Goal: Transaction & Acquisition: Purchase product/service

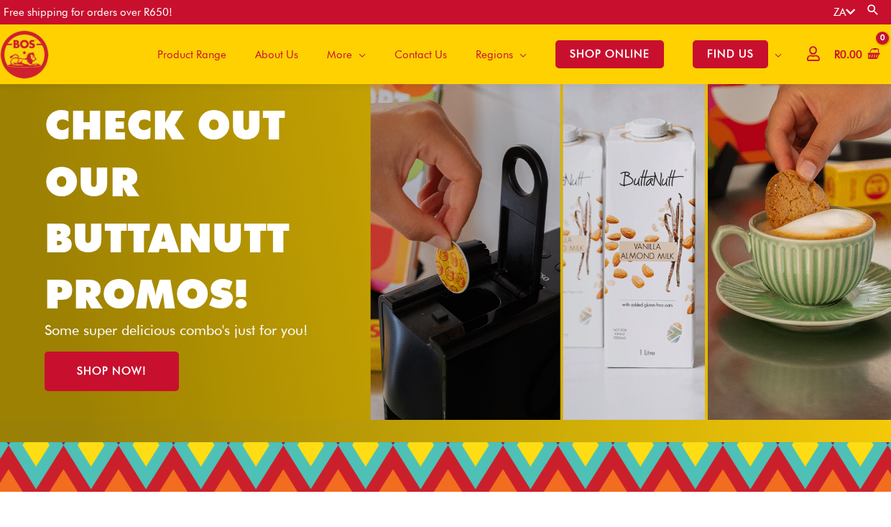
scroll to position [50, 0]
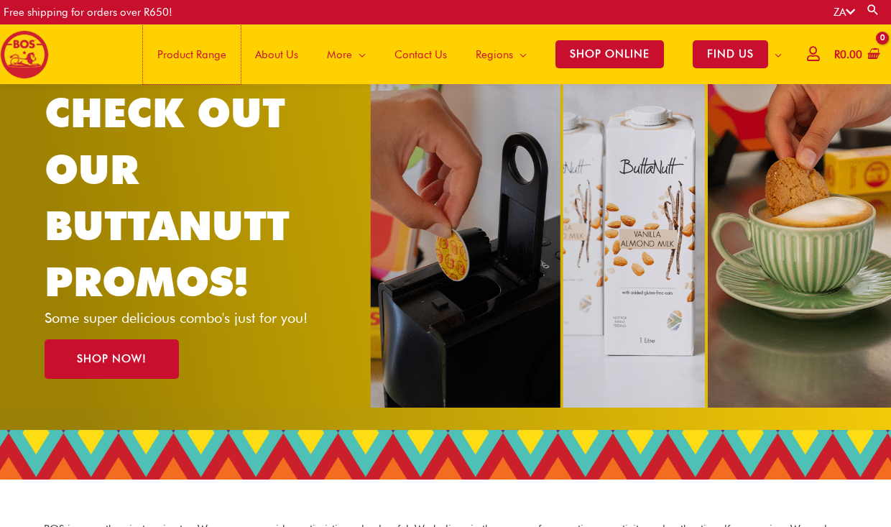
click at [180, 48] on span "Product Range" at bounding box center [191, 54] width 69 height 43
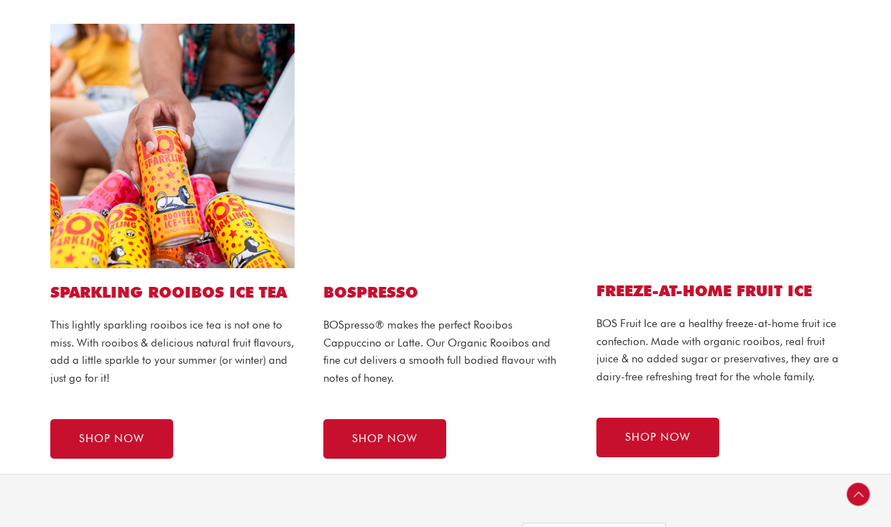
scroll to position [799, 0]
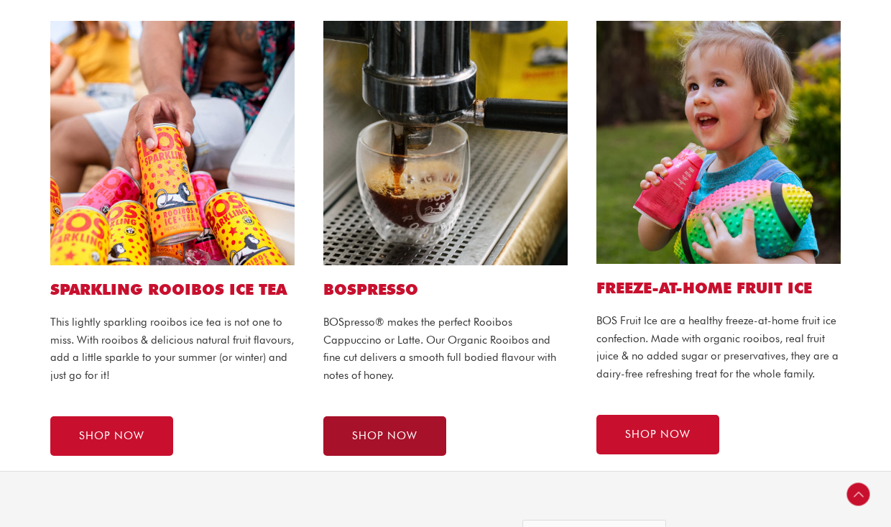
click at [380, 438] on span "SHOP NOW" at bounding box center [384, 436] width 65 height 11
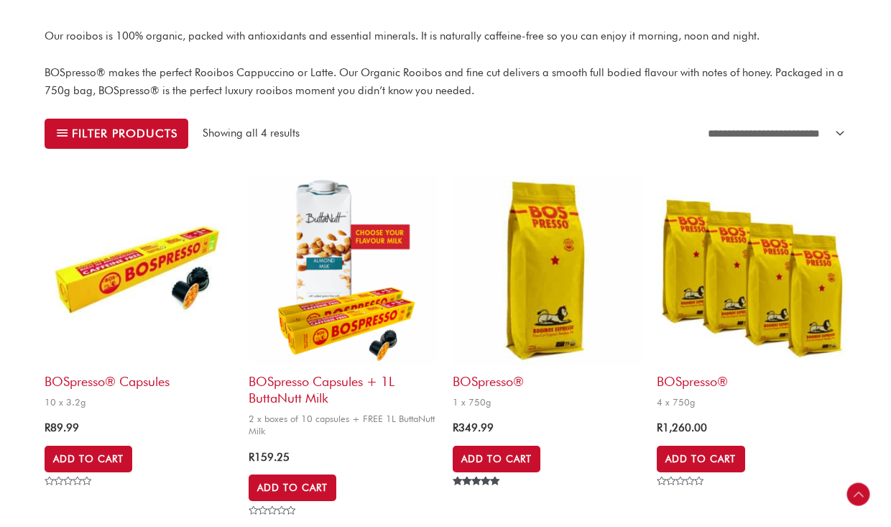
scroll to position [420, 0]
